Goal: Task Accomplishment & Management: Use online tool/utility

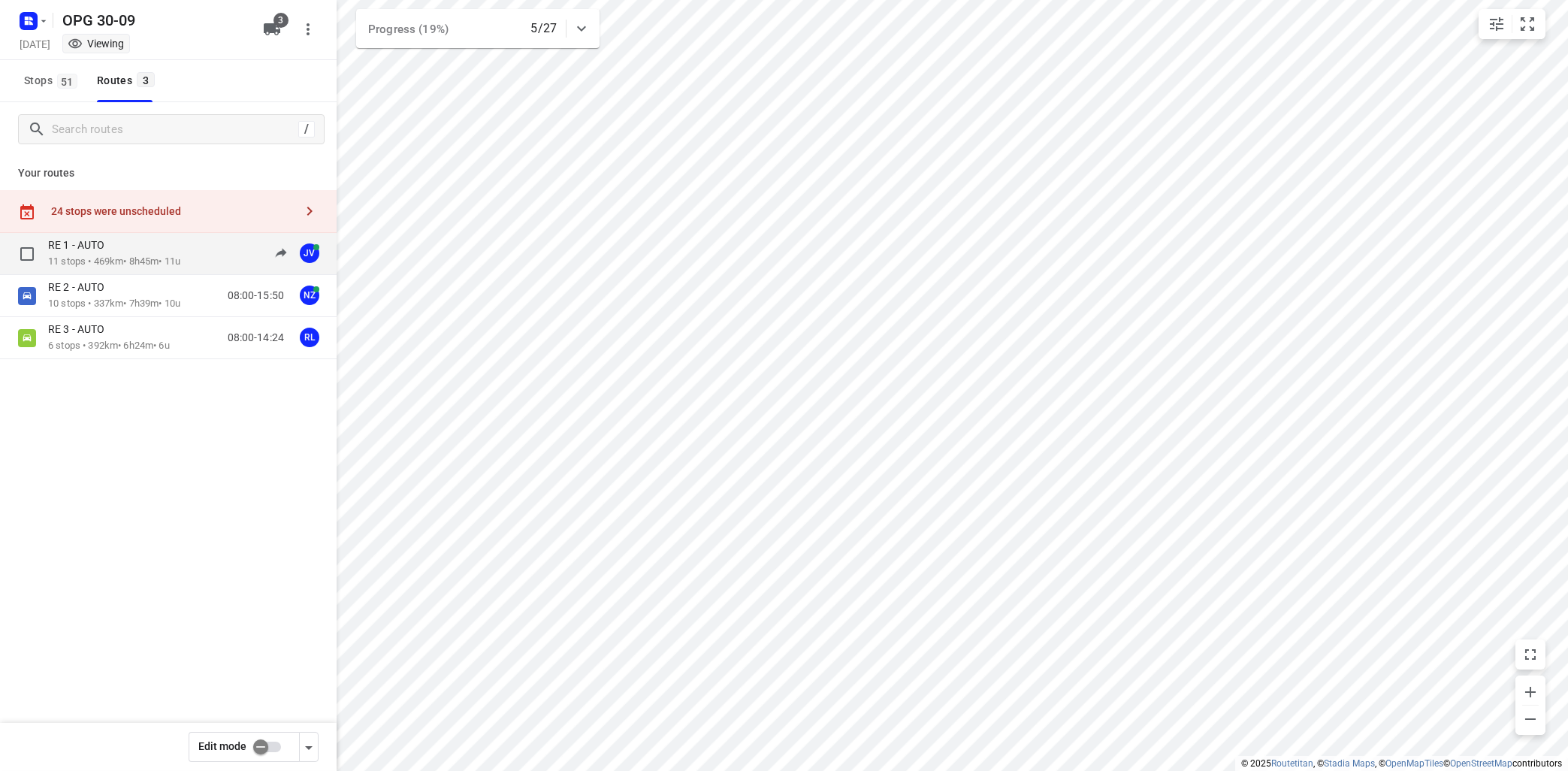
click at [147, 268] on p "11 stops • 469km • 8h45m • 11u" at bounding box center [114, 262] width 132 height 14
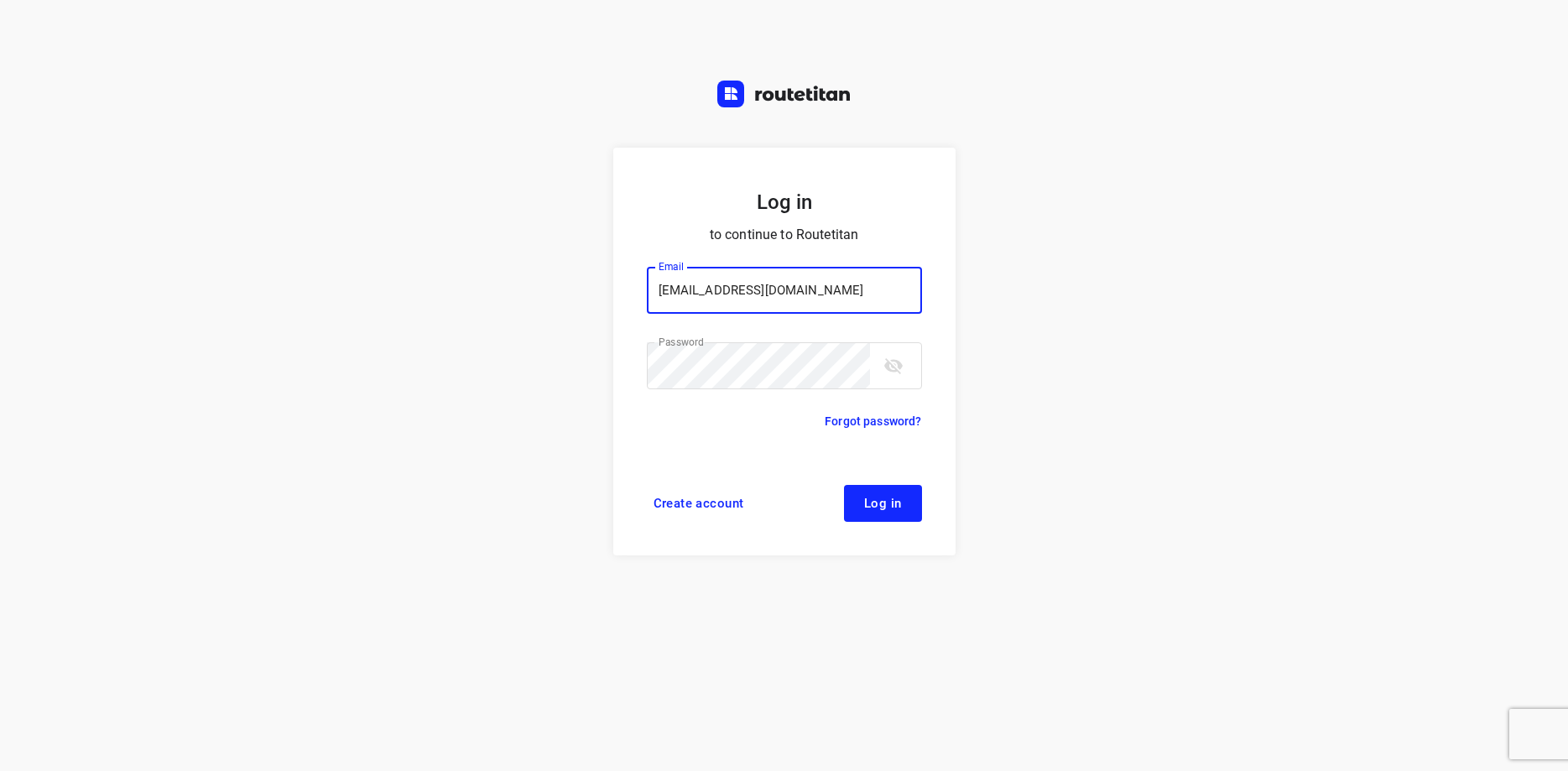
type input "max@onlineplasticsgroup.com"
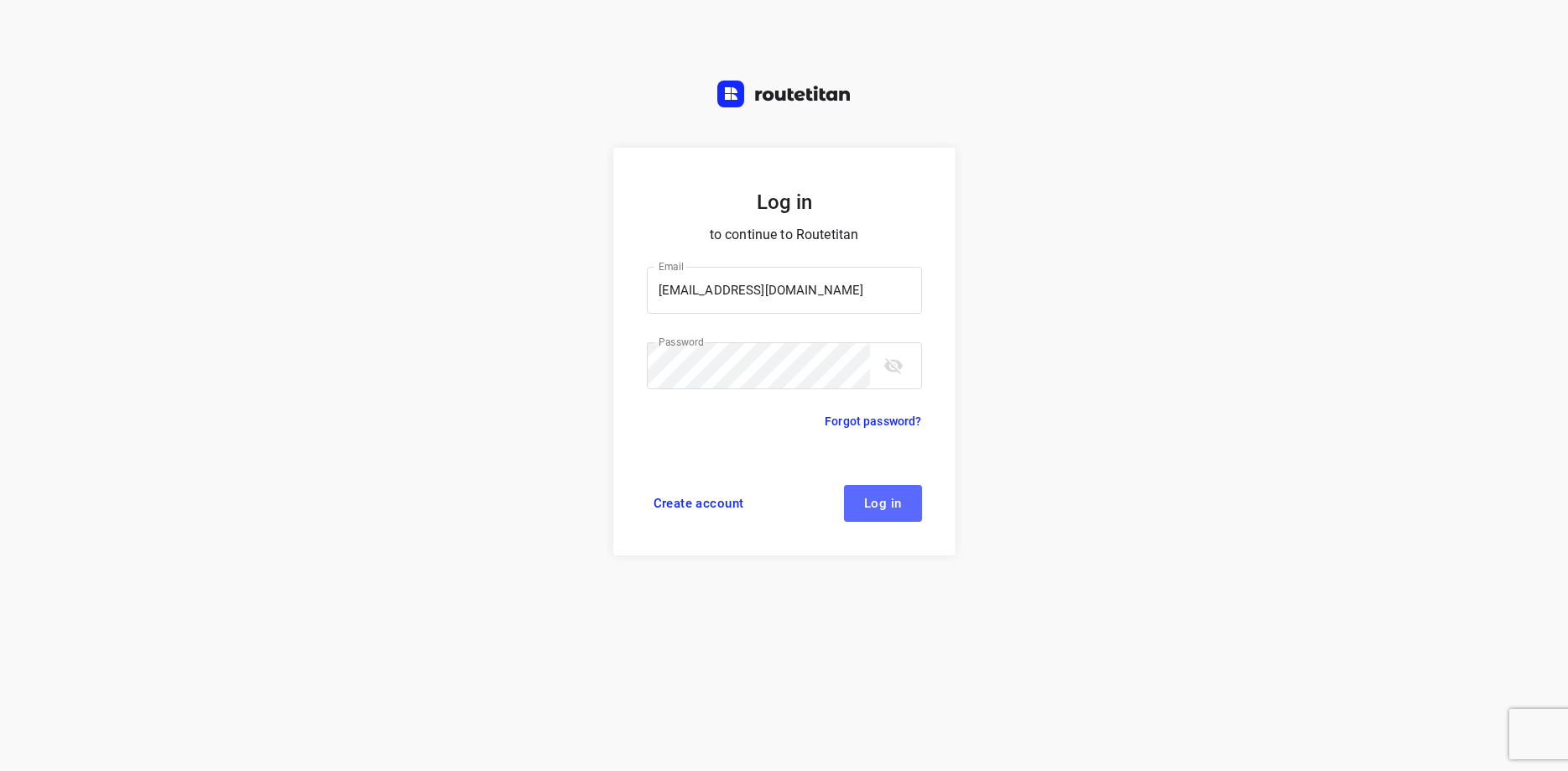
click at [896, 493] on button "Log in" at bounding box center [883, 503] width 78 height 37
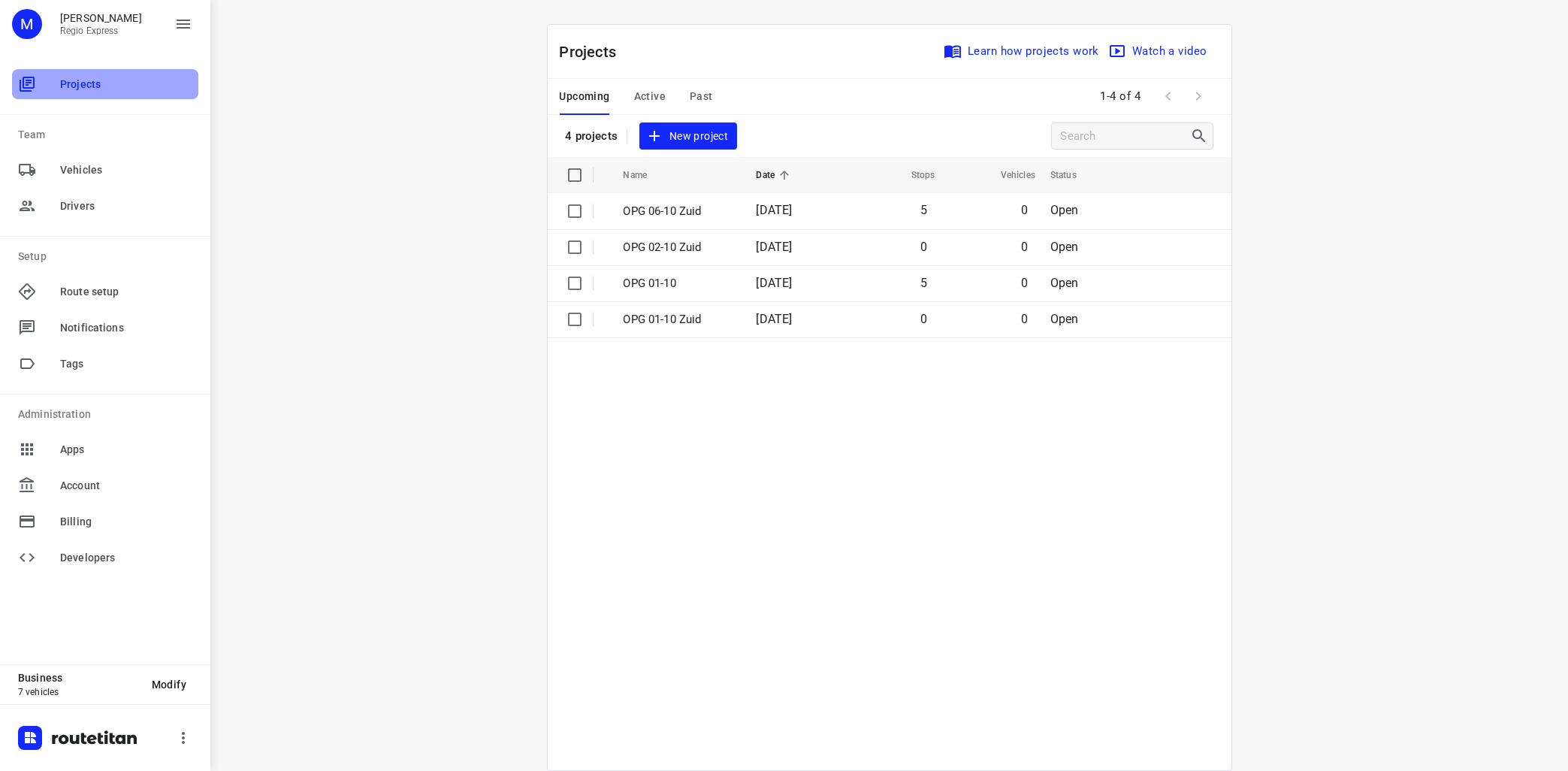
drag, startPoint x: 77, startPoint y: 81, endPoint x: 87, endPoint y: 76, distance: 11.2
click at [78, 81] on span "Projects" at bounding box center [126, 84] width 132 height 16
click at [652, 90] on span "Active" at bounding box center [650, 96] width 32 height 19
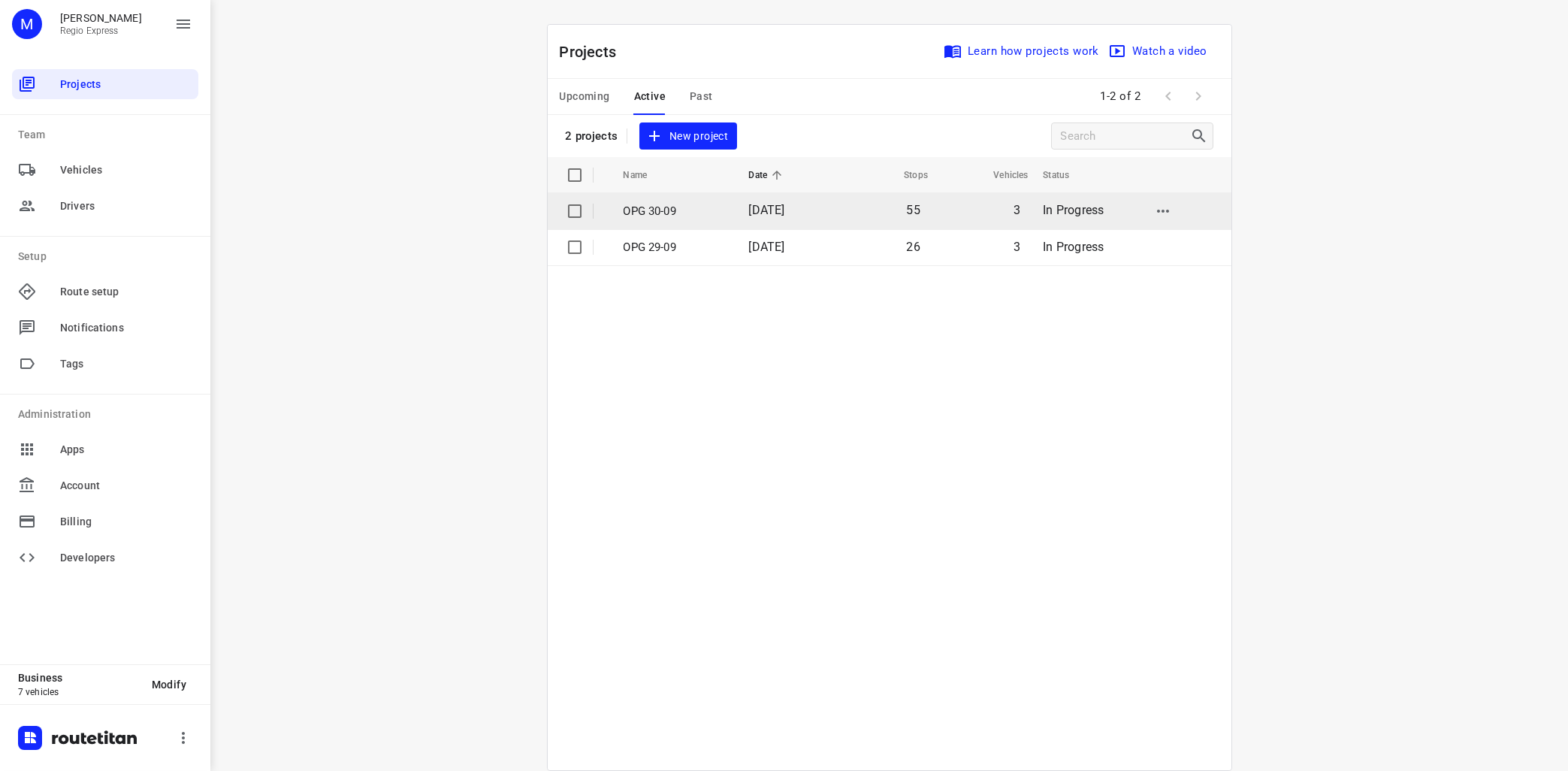
click at [655, 218] on p "OPG 30-09" at bounding box center [675, 211] width 103 height 17
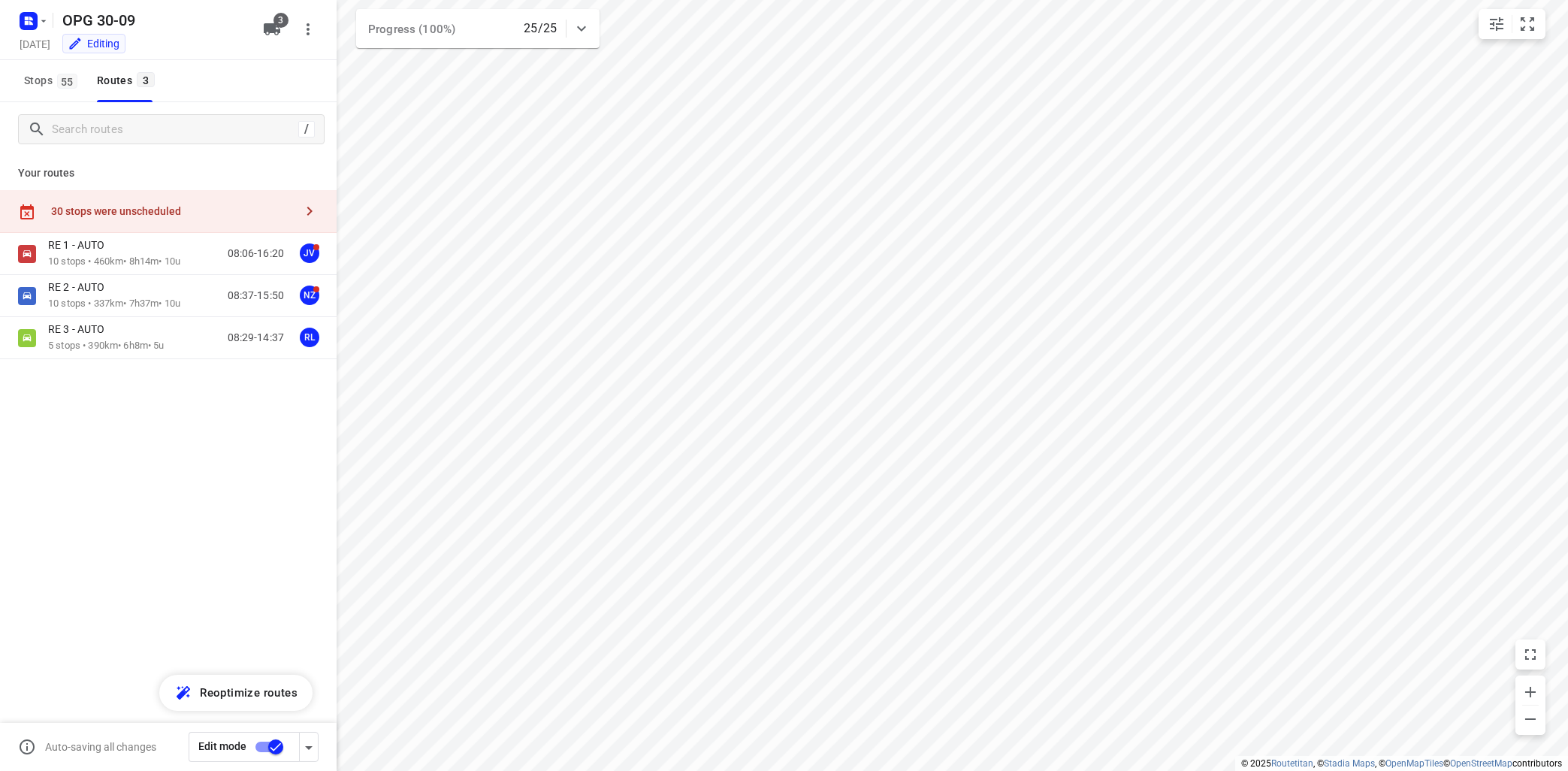
type input "distance"
click at [318, 209] on button "button" at bounding box center [309, 211] width 30 height 30
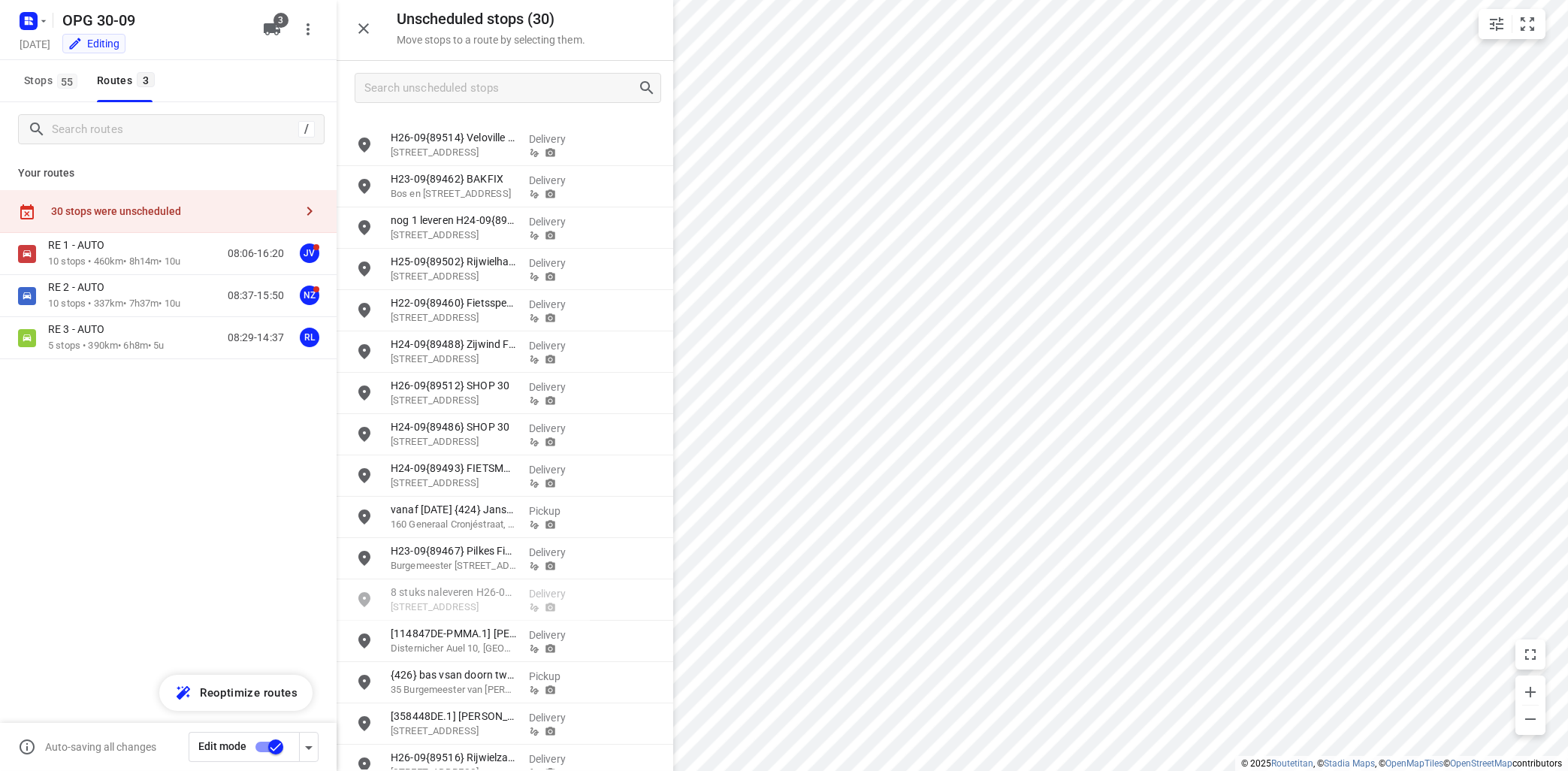
scroll to position [181, 0]
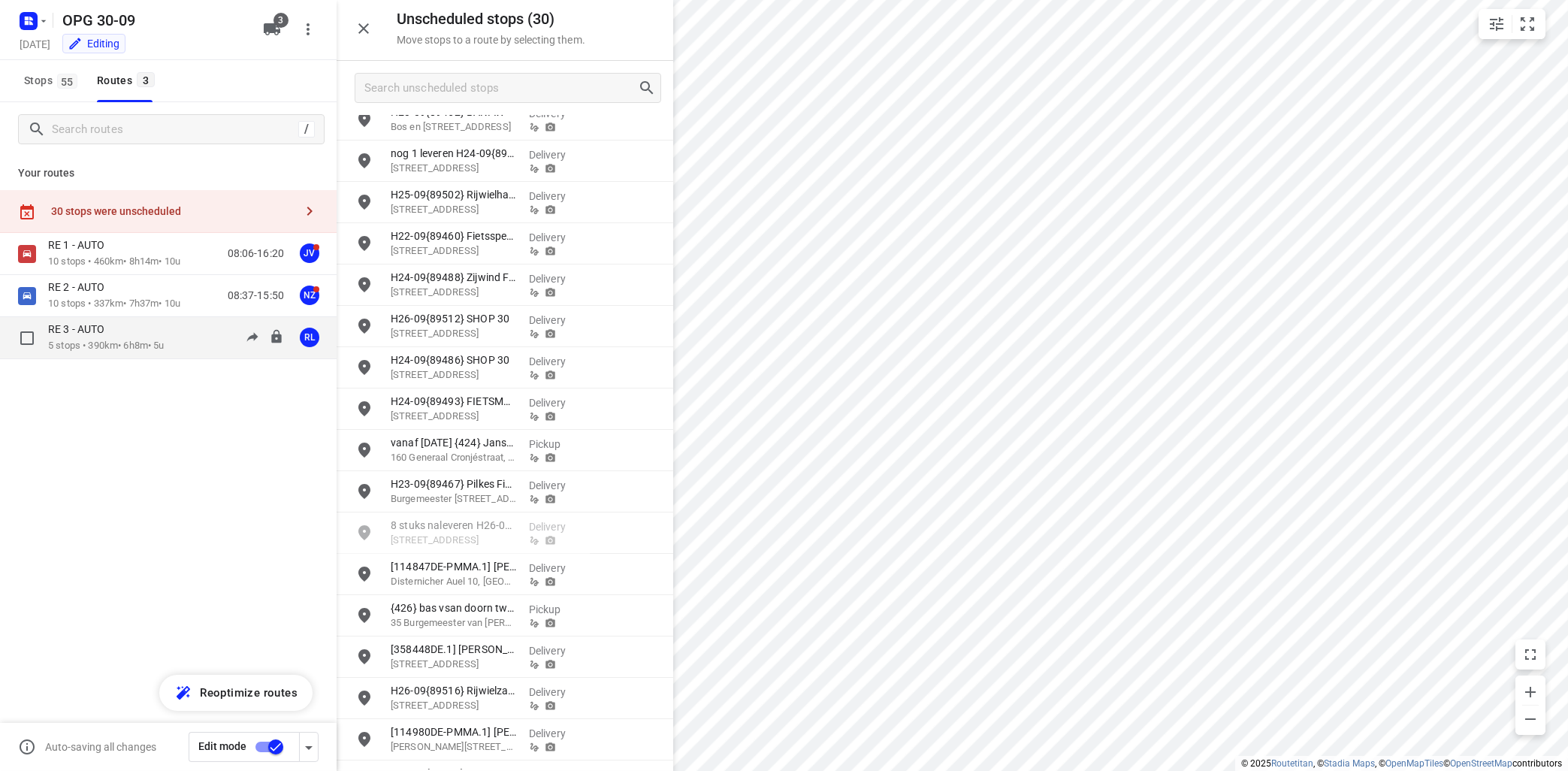
click at [182, 336] on div "RE 3 - AUTO 5 stops • 390km • 6h8m • 5u 08:29-14:37 RL" at bounding box center [192, 337] width 288 height 31
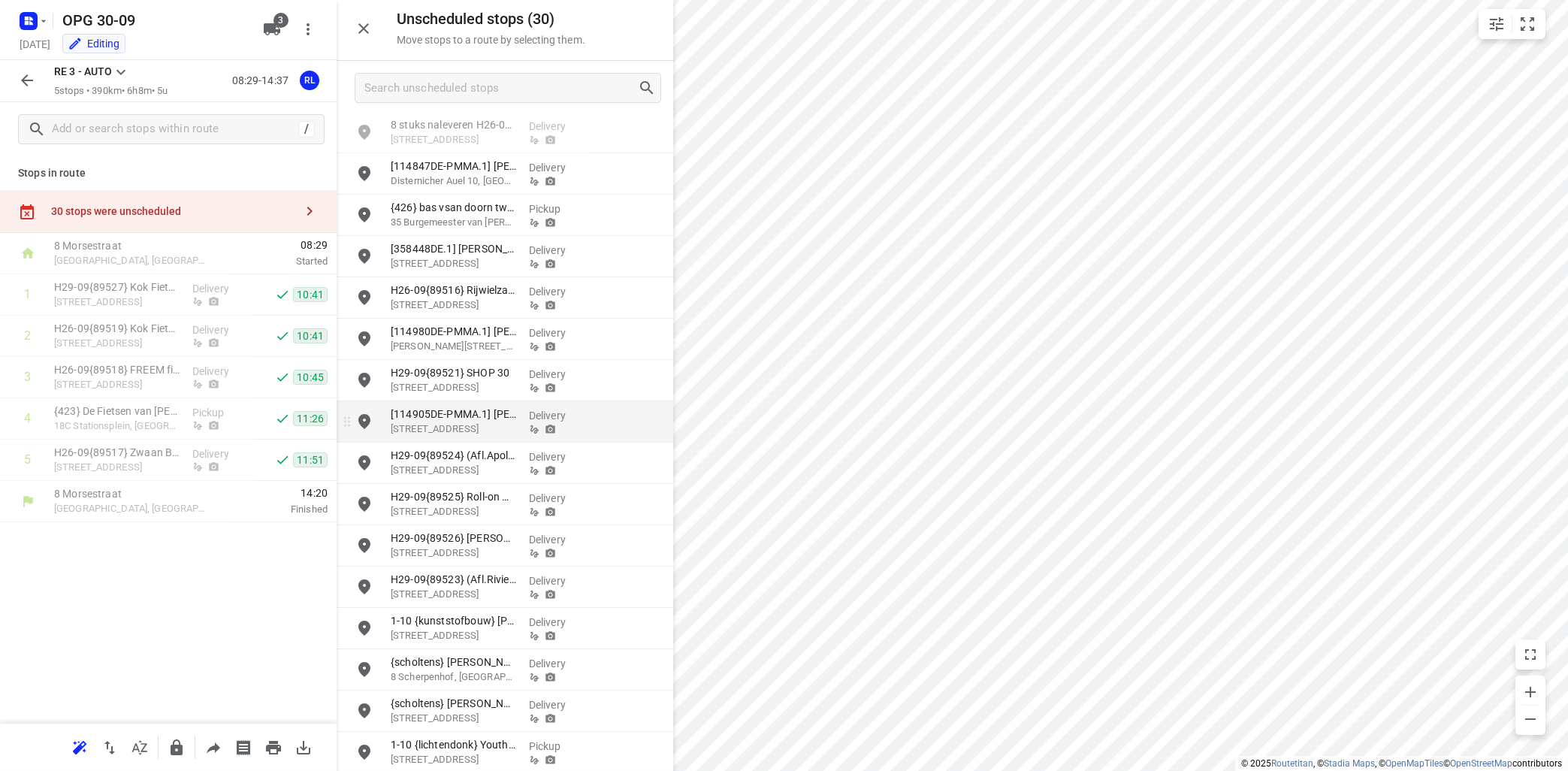
scroll to position [587, 0]
